Goal: Find specific page/section: Find specific page/section

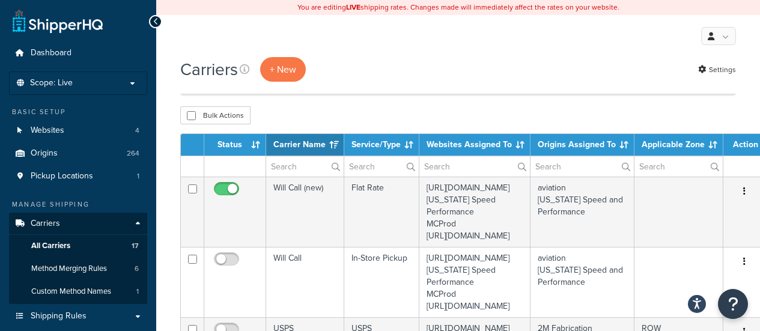
select select "15"
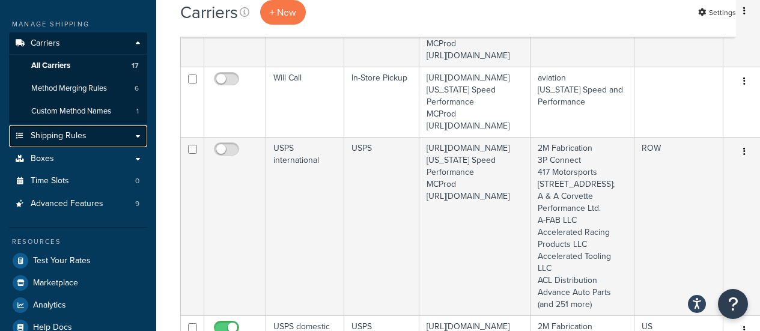
click at [86, 133] on link "Shipping Rules" at bounding box center [78, 136] width 138 height 22
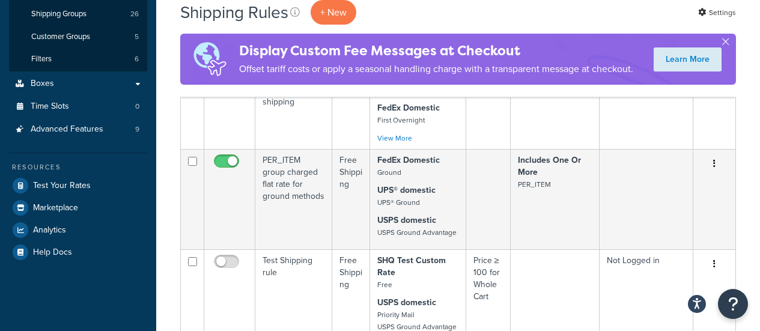
scroll to position [120, 0]
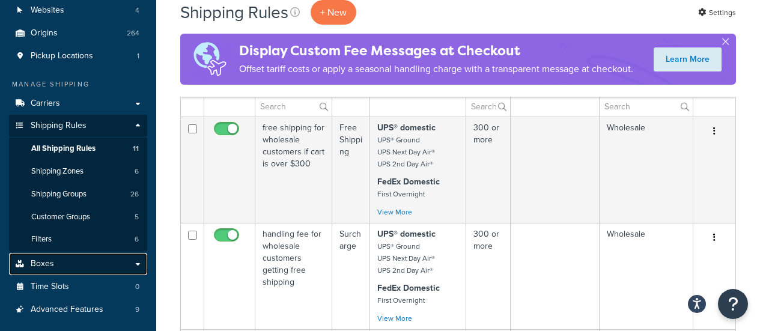
click at [74, 265] on link "Boxes" at bounding box center [78, 264] width 138 height 22
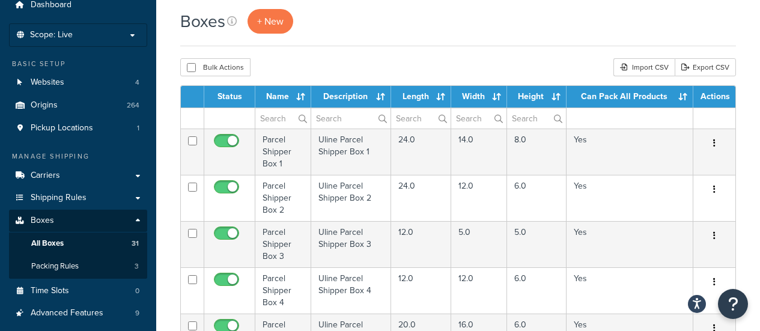
scroll to position [60, 0]
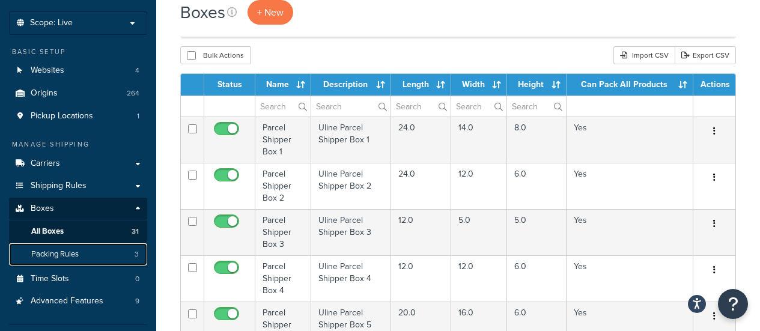
click at [78, 257] on span "Packing Rules" at bounding box center [54, 254] width 47 height 10
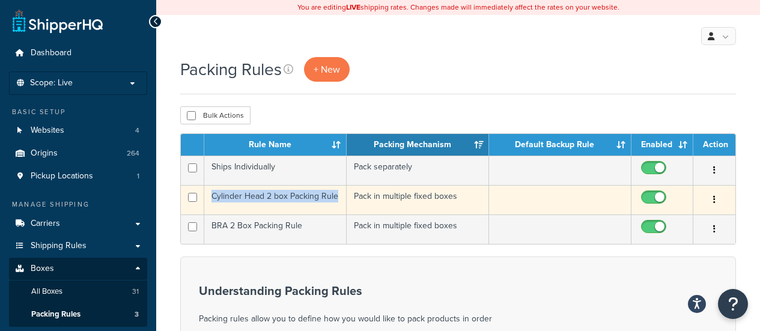
drag, startPoint x: 343, startPoint y: 201, endPoint x: 205, endPoint y: 198, distance: 138.3
click at [205, 198] on td "Cylinder Head 2 box Packing Rule" at bounding box center [275, 199] width 142 height 29
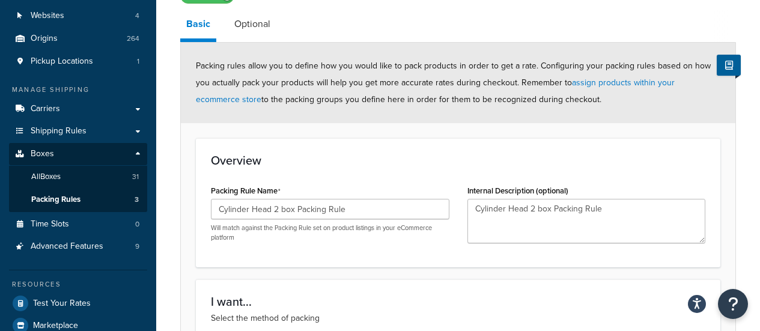
scroll to position [120, 0]
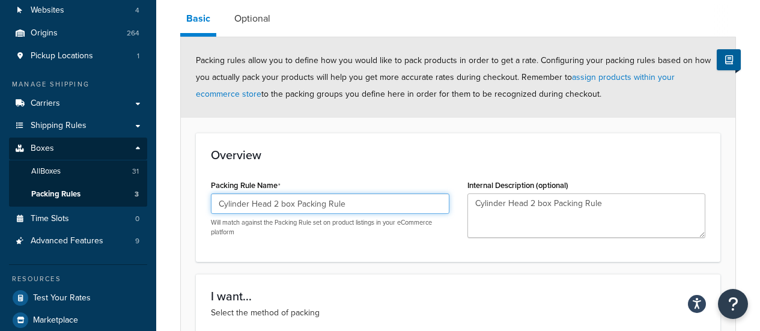
drag, startPoint x: 365, startPoint y: 206, endPoint x: 177, endPoint y: 195, distance: 188.5
click at [177, 195] on div "Packing Rule: Cylinder Head 2 box Packing Rule Enabled Basic Optional Packing r…" at bounding box center [458, 337] width 604 height 789
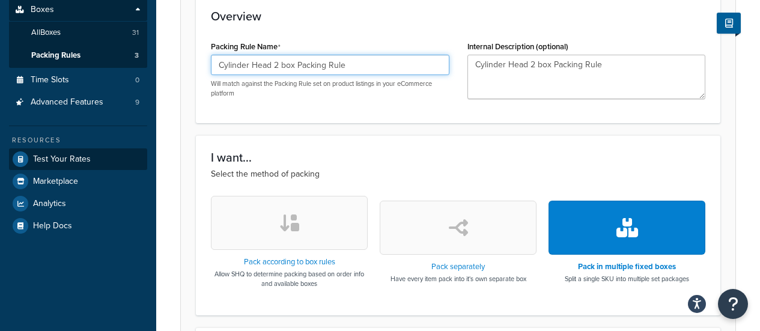
scroll to position [301, 0]
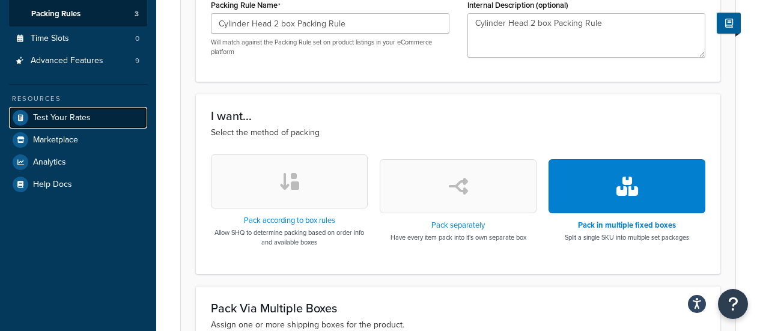
click at [72, 117] on span "Test Your Rates" at bounding box center [62, 118] width 58 height 10
